Goal: Transaction & Acquisition: Purchase product/service

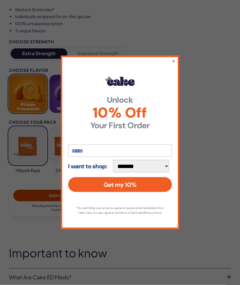
scroll to position [361, 0]
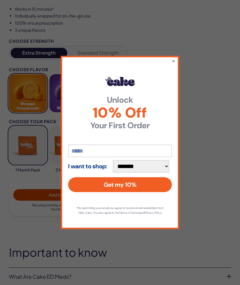
click at [175, 64] on button "×" at bounding box center [173, 61] width 3 height 6
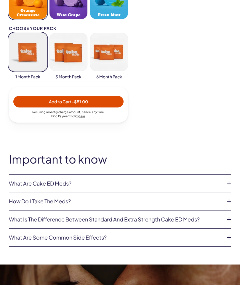
scroll to position [0, 0]
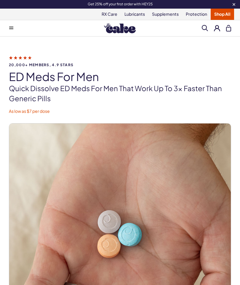
click at [10, 26] on button at bounding box center [11, 28] width 12 height 12
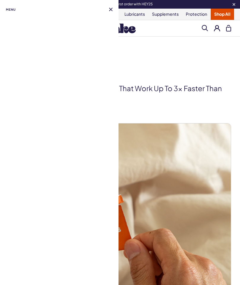
click at [9, 9] on span "Menu" at bounding box center [11, 9] width 10 height 7
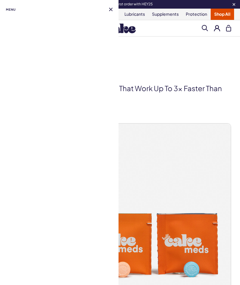
click at [109, 11] on button at bounding box center [111, 10] width 4 height 4
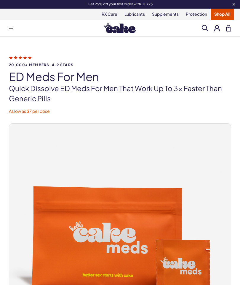
click at [220, 13] on link "Shop All" at bounding box center [222, 14] width 23 height 11
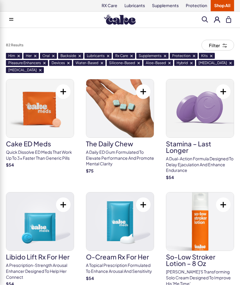
click at [209, 110] on img at bounding box center [200, 108] width 68 height 58
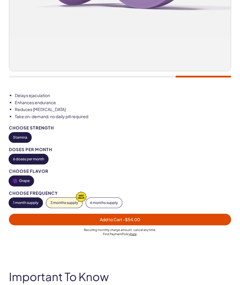
scroll to position [255, 0]
click at [63, 200] on button "3 months supply" at bounding box center [64, 203] width 36 height 10
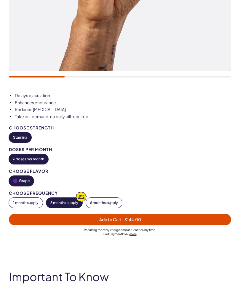
click at [25, 203] on button "1 month supply" at bounding box center [26, 203] width 34 height 10
